Goal: Find specific page/section: Find specific page/section

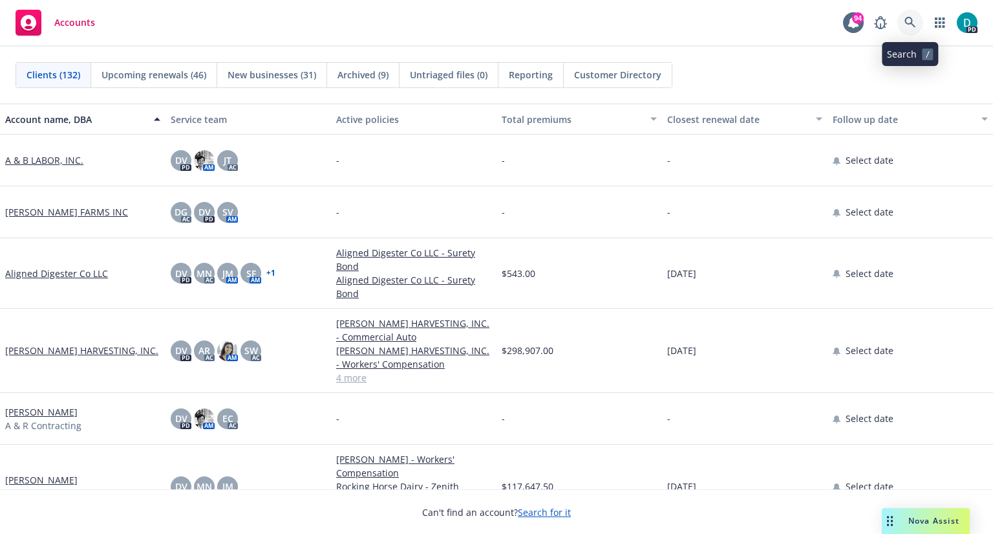
click at [912, 19] on icon at bounding box center [911, 23] width 12 height 12
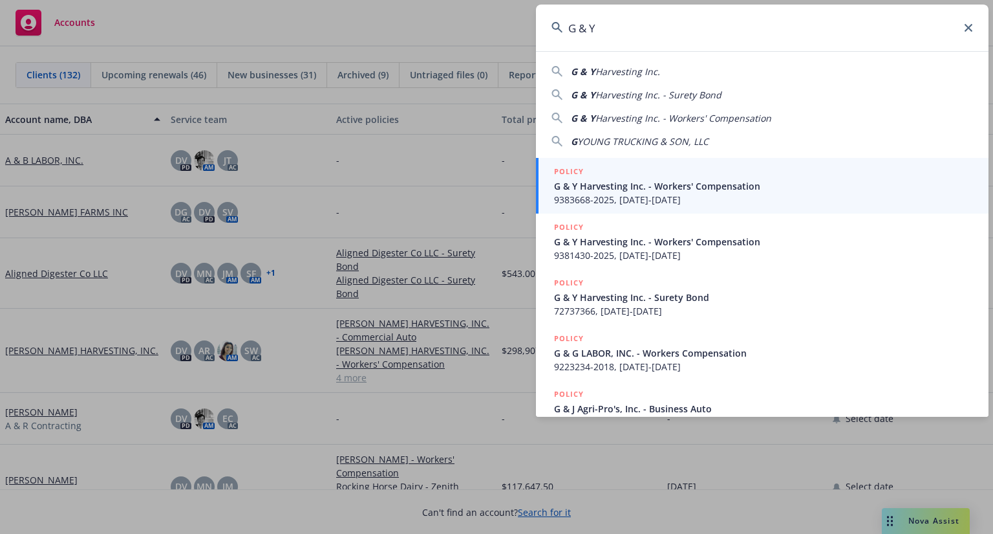
click at [664, 75] on div "G & Y Harvesting Inc." at bounding box center [763, 72] width 422 height 14
type input "G & Y Harvesting Inc."
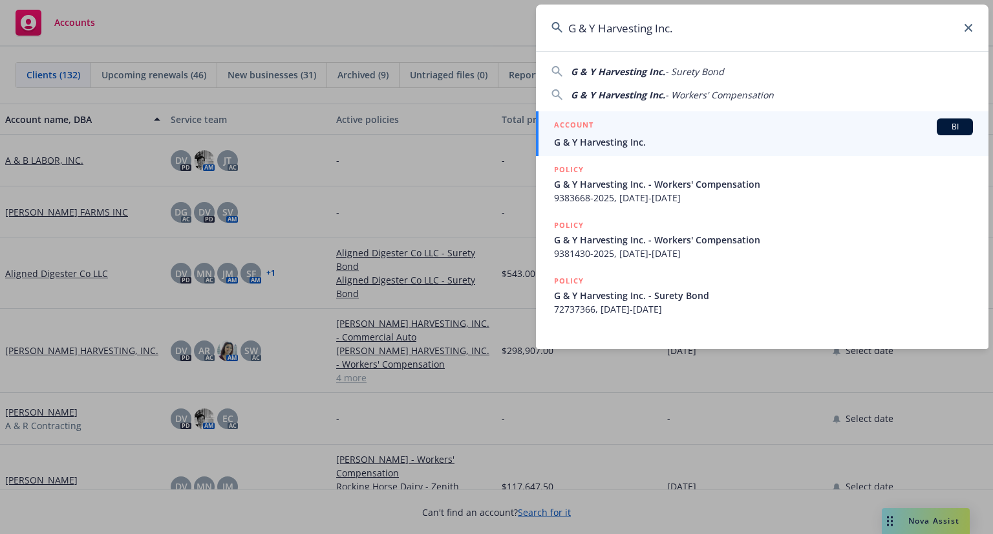
click at [609, 142] on span "G & Y Harvesting Inc." at bounding box center [763, 142] width 419 height 14
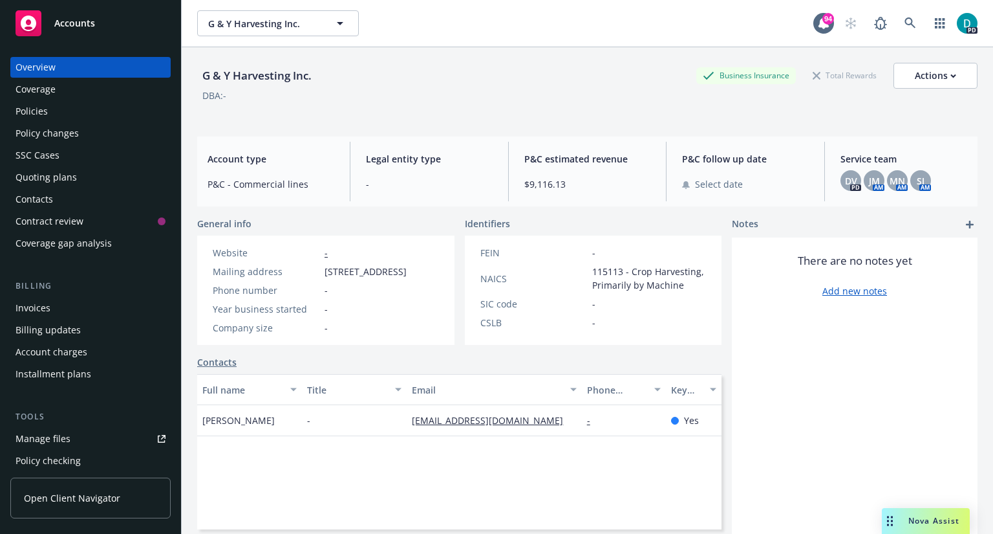
click at [46, 116] on div "Policies" at bounding box center [32, 111] width 32 height 21
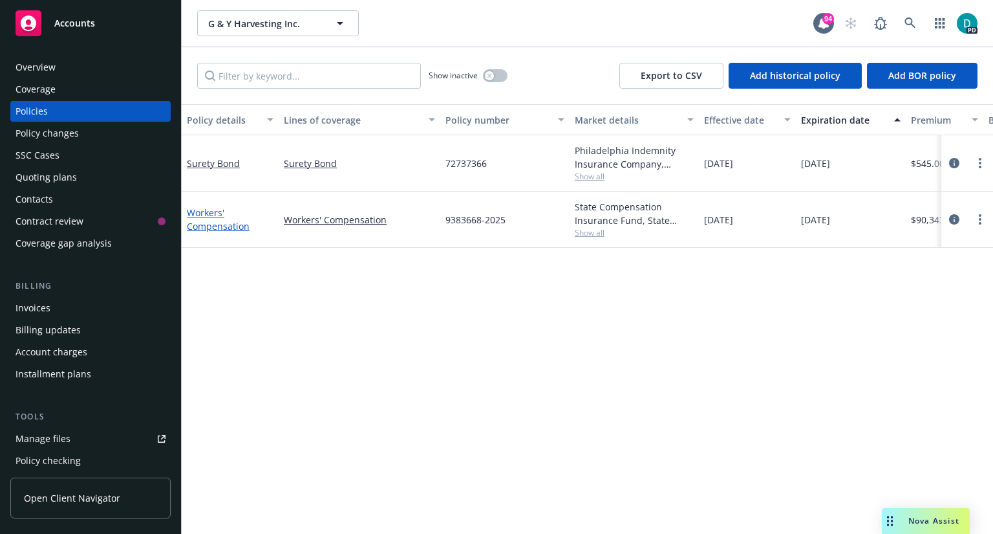
click at [214, 216] on link "Workers' Compensation" at bounding box center [218, 219] width 63 height 26
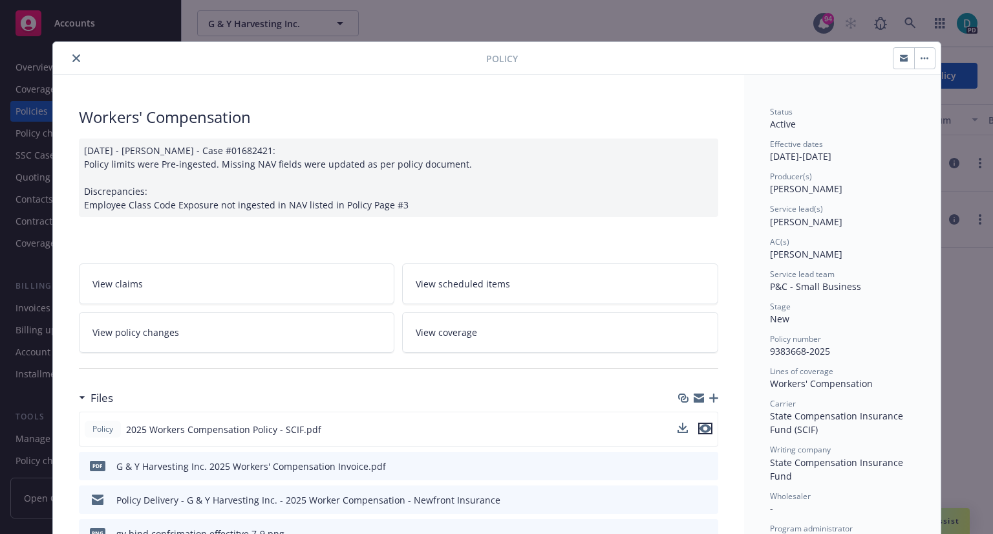
click at [705, 424] on icon "preview file" at bounding box center [706, 428] width 12 height 9
